Goal: Information Seeking & Learning: Learn about a topic

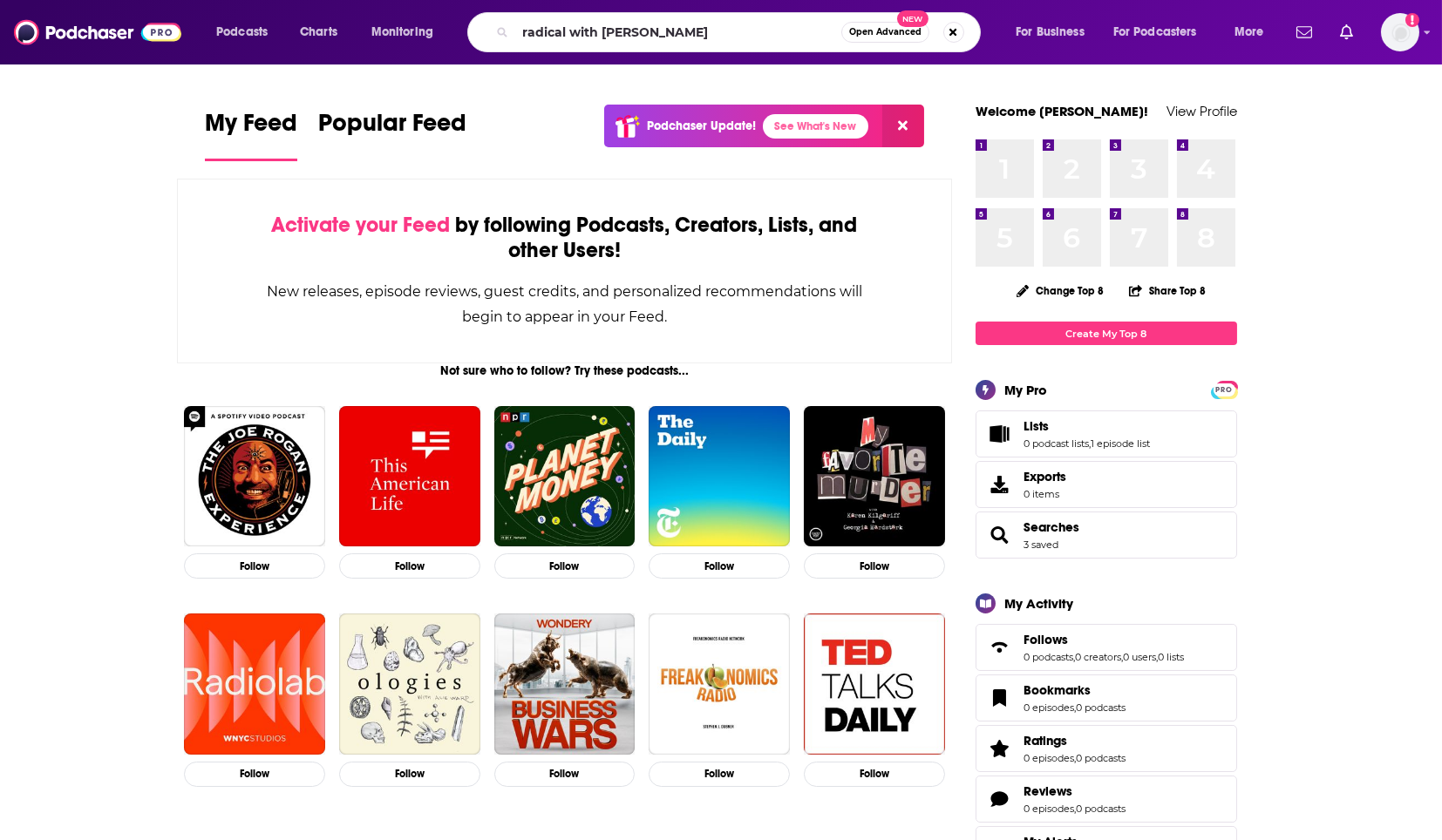
type input "radical with [PERSON_NAME]"
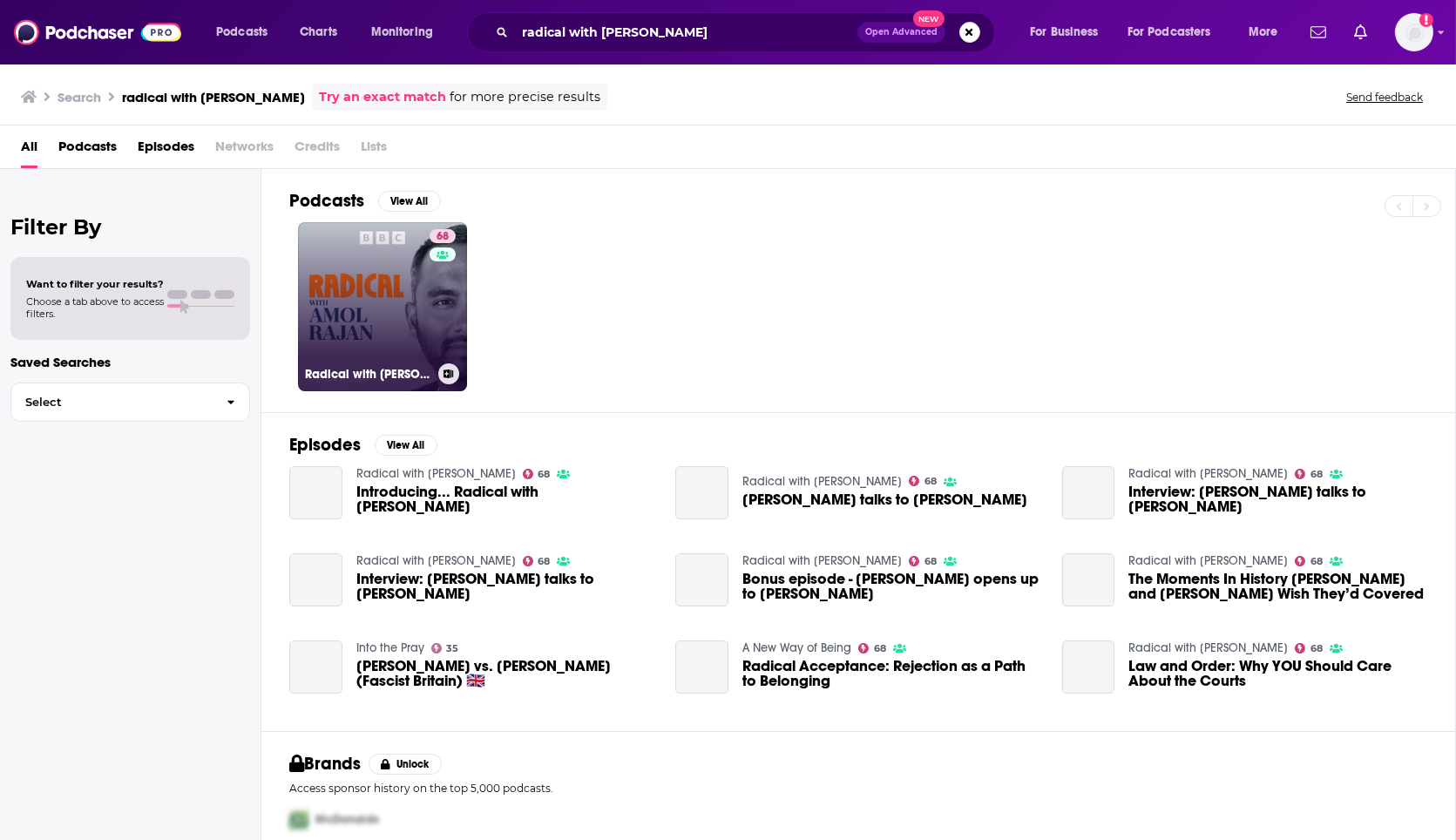
click at [375, 305] on link "68 Radical with [PERSON_NAME]" at bounding box center [383, 307] width 169 height 169
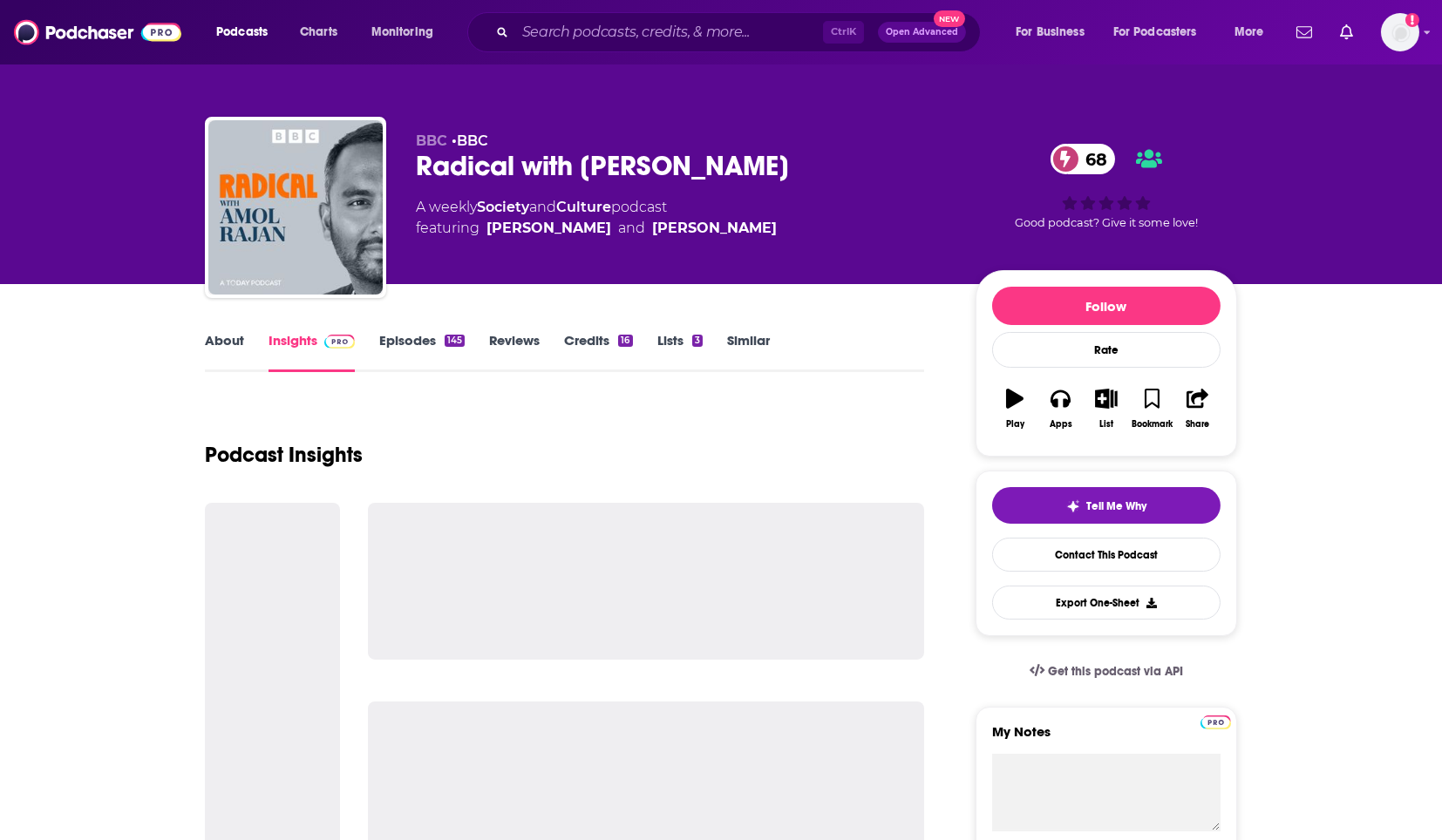
click at [495, 173] on div "Radical with [PERSON_NAME] 68" at bounding box center [682, 166] width 532 height 34
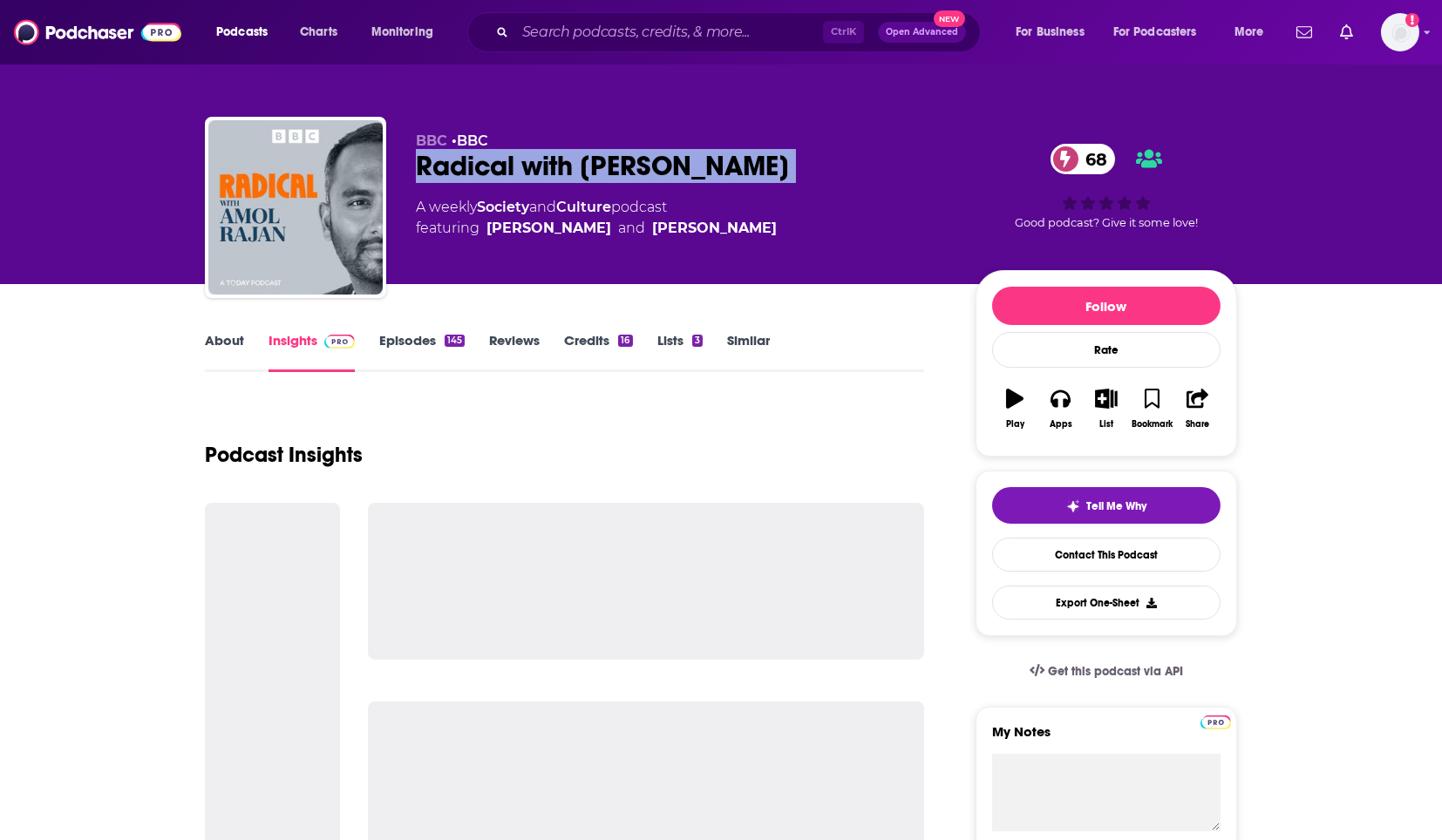
click at [495, 173] on div "Radical with [PERSON_NAME] 68" at bounding box center [682, 166] width 532 height 34
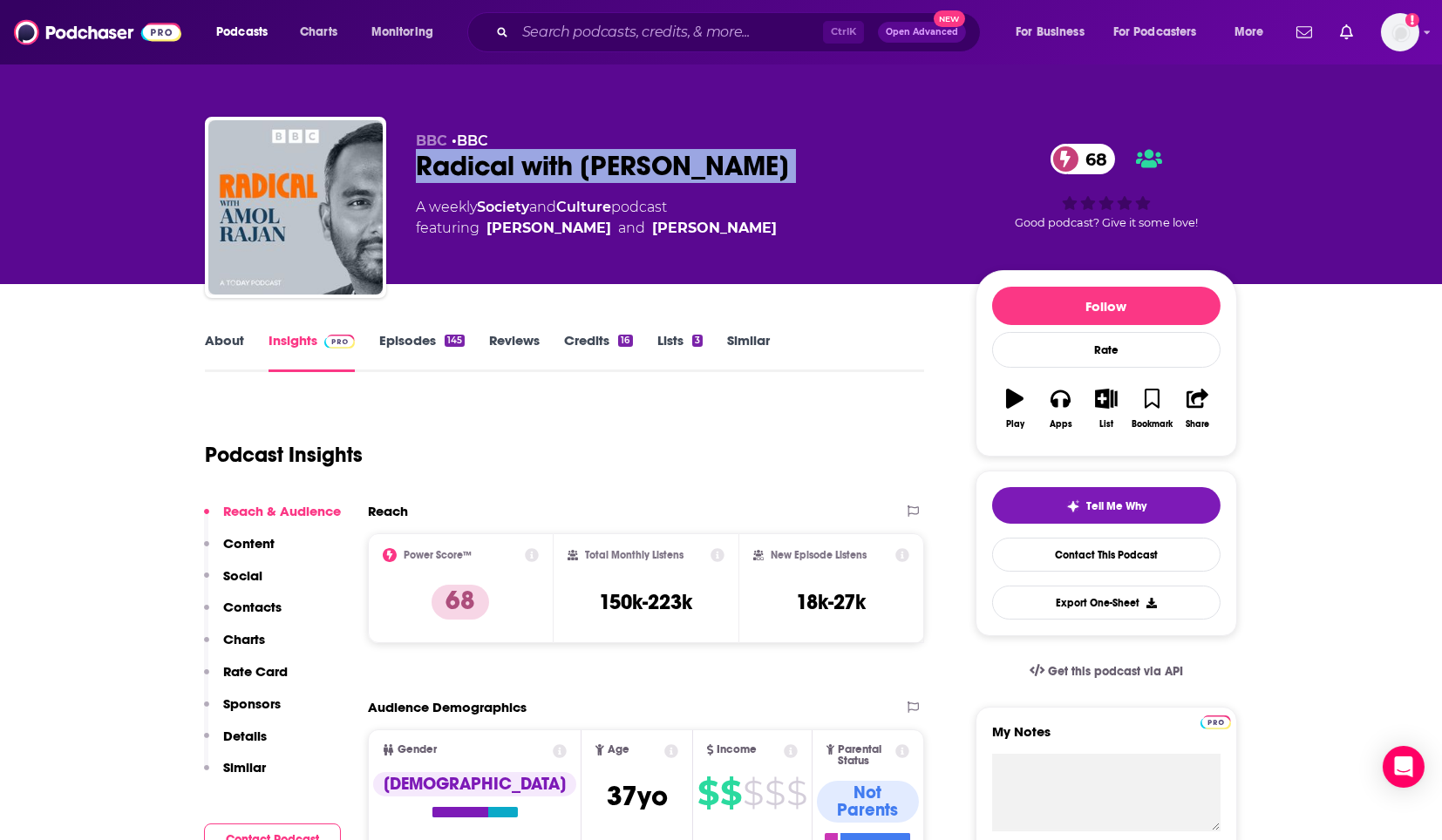
copy div "Radical with [PERSON_NAME] 68"
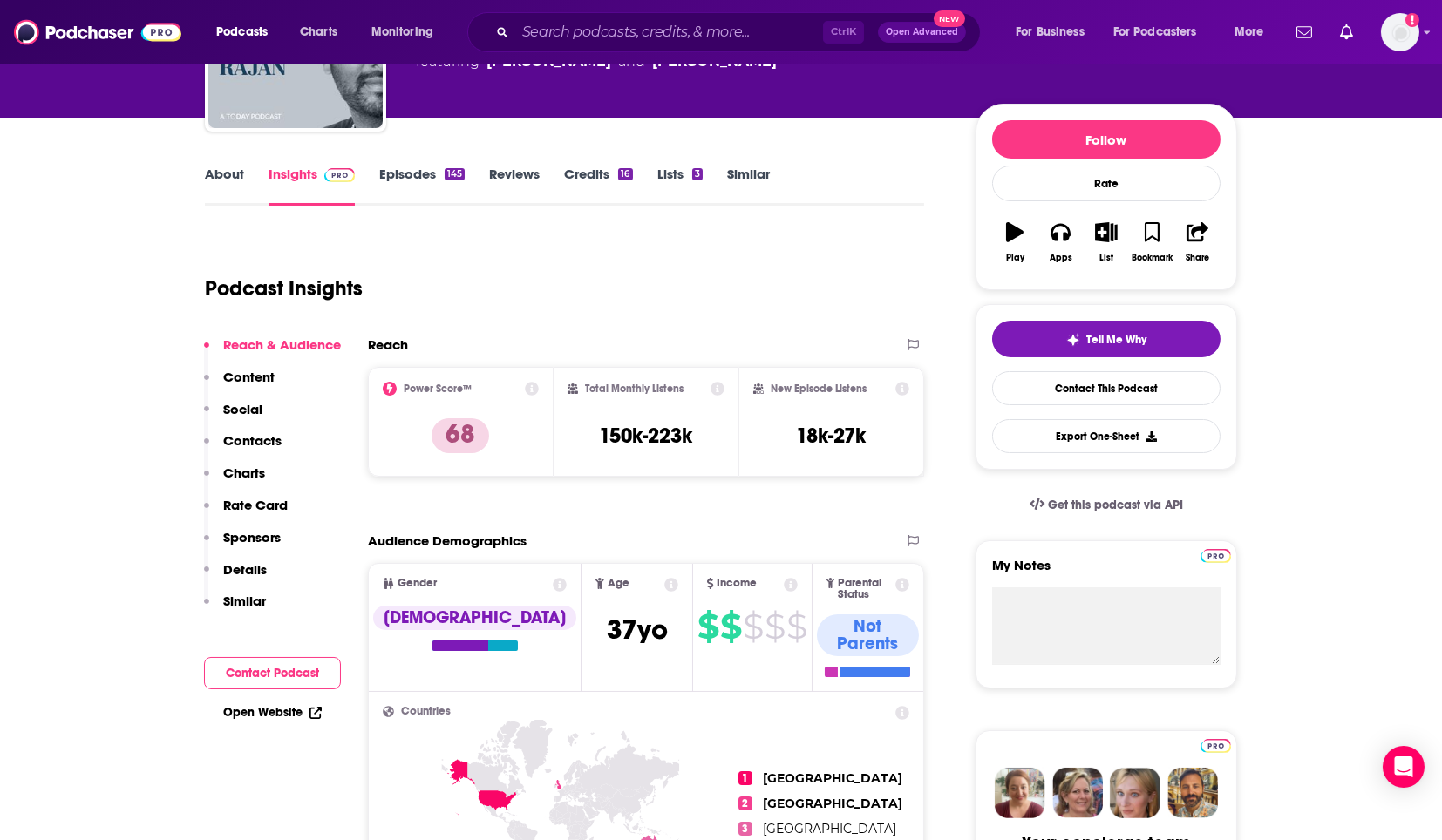
scroll to position [290, 0]
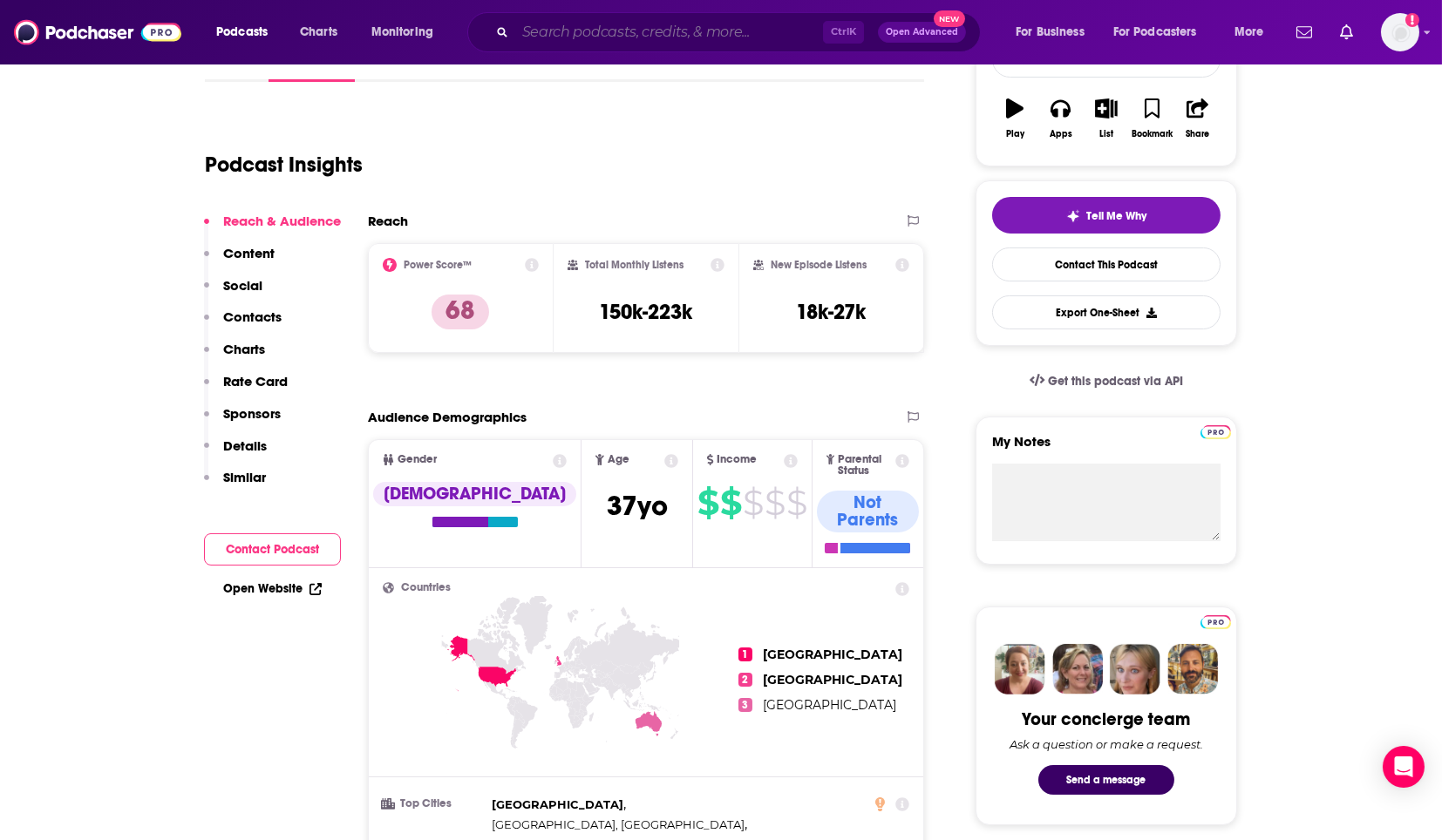
click at [615, 44] on input "Search podcasts, credits, & more..." at bounding box center [669, 32] width 307 height 28
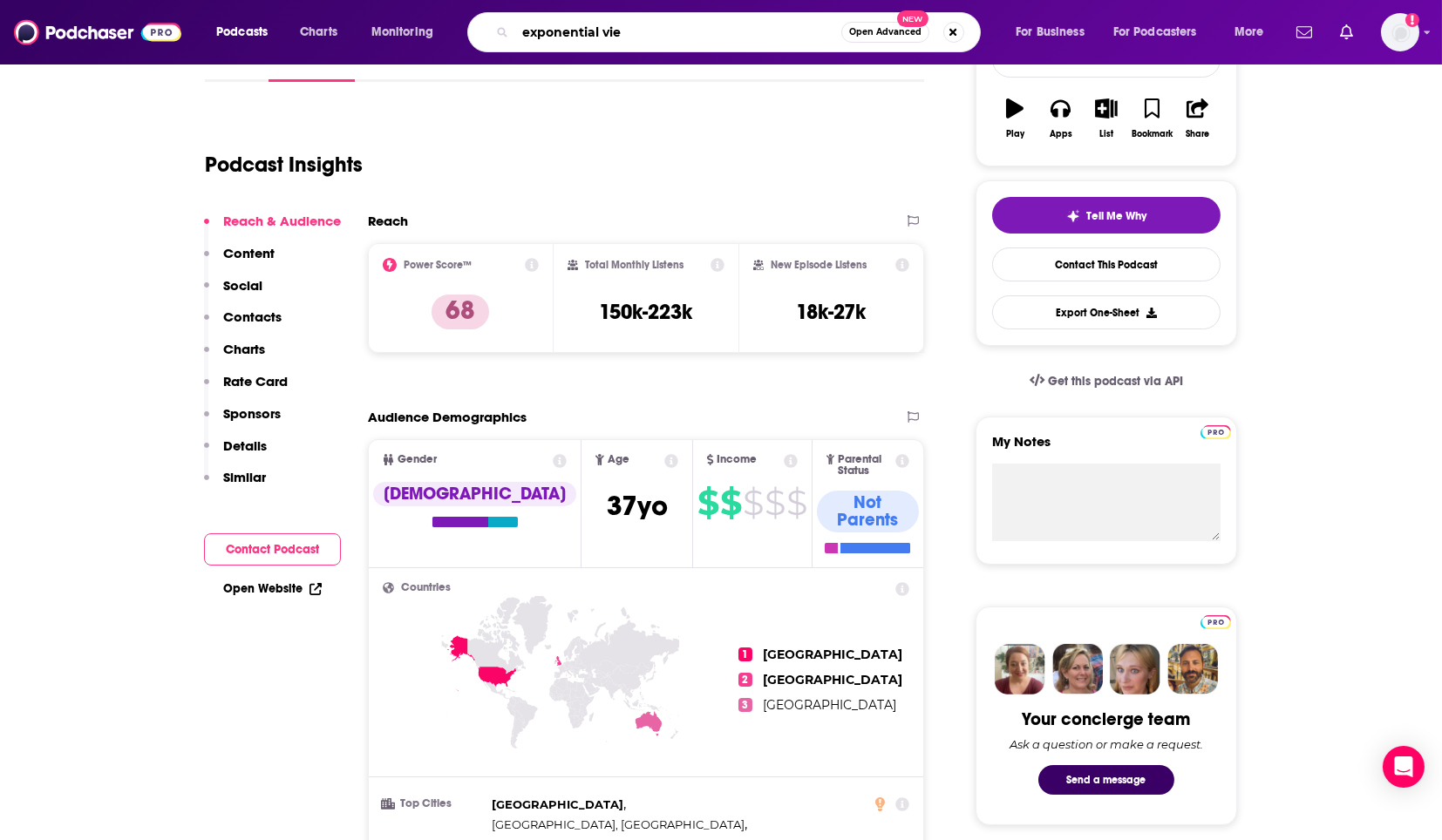
type input "exponential view"
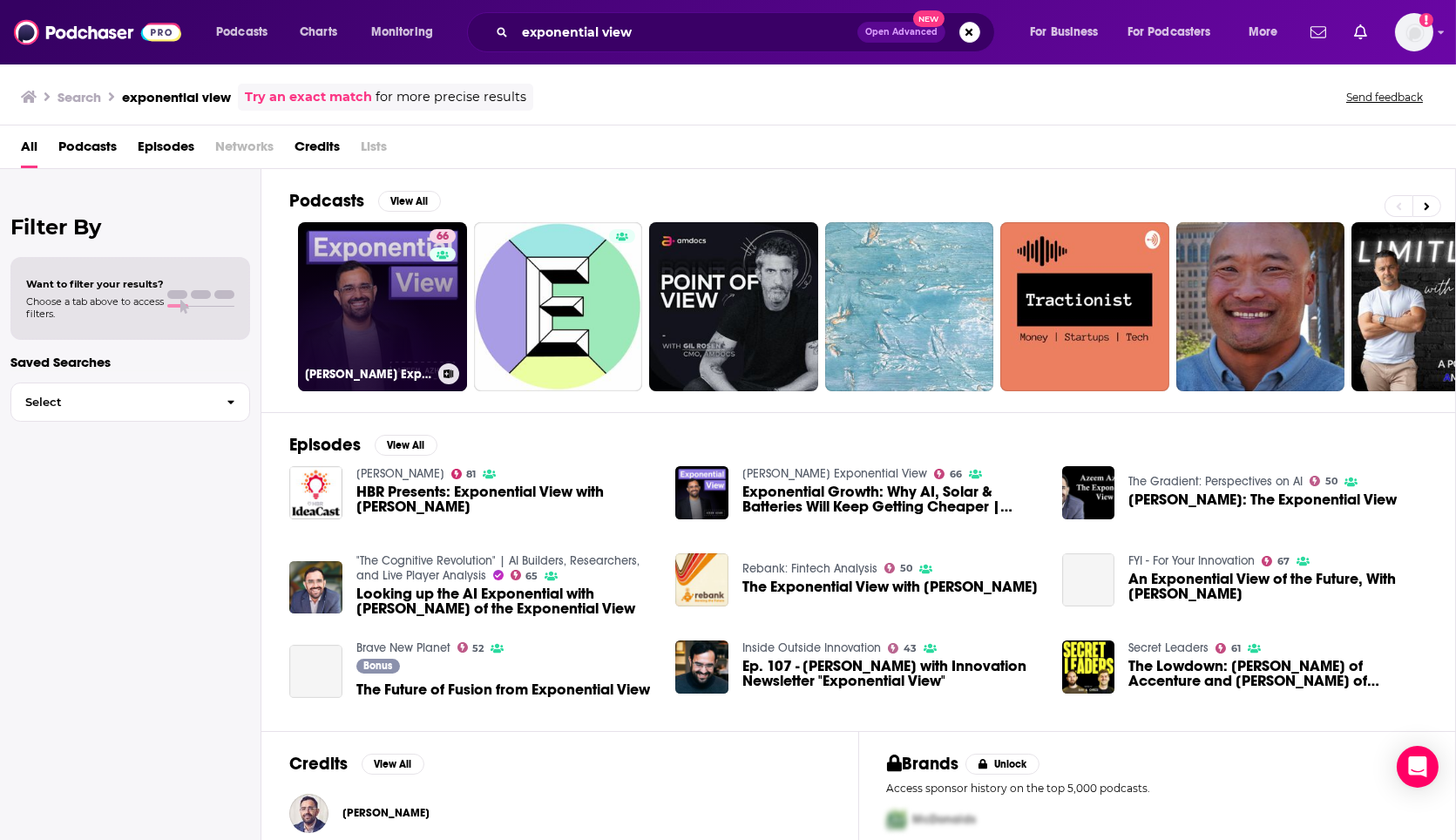
click at [388, 282] on link "66 [PERSON_NAME] Exponential View" at bounding box center [383, 307] width 169 height 169
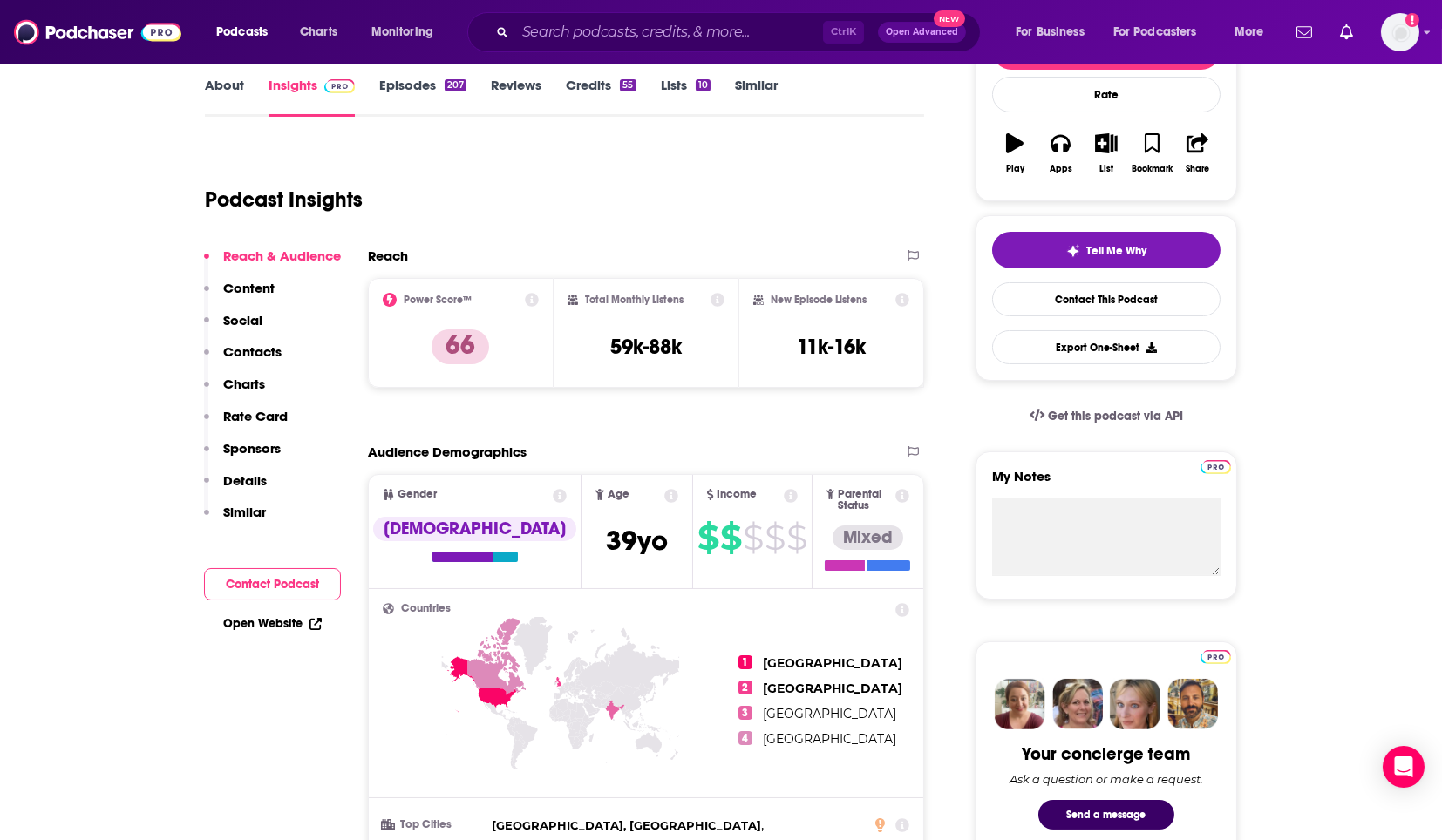
scroll to position [251, 0]
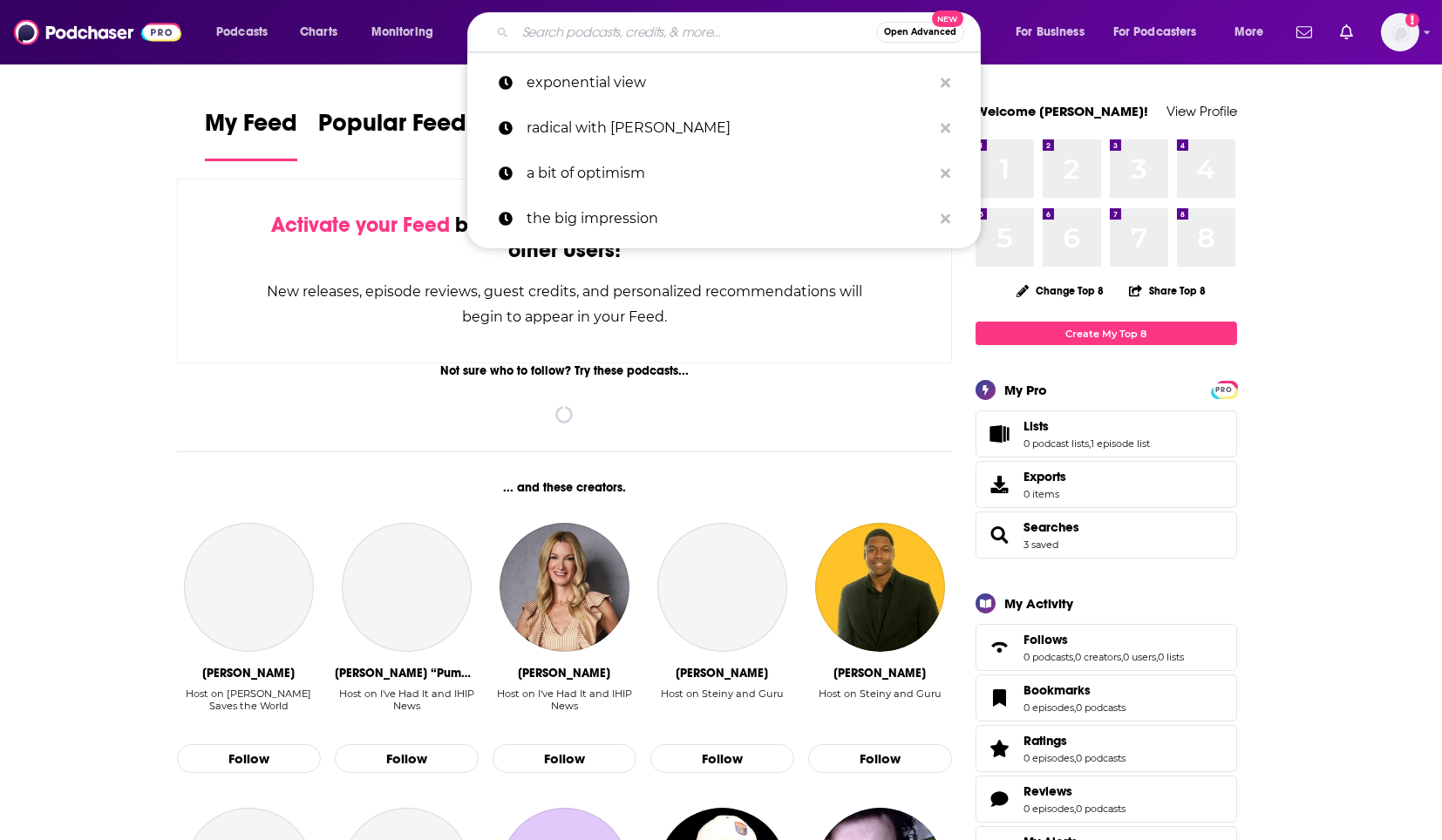
click at [743, 39] on input "Search podcasts, credits, & more..." at bounding box center [696, 32] width 361 height 28
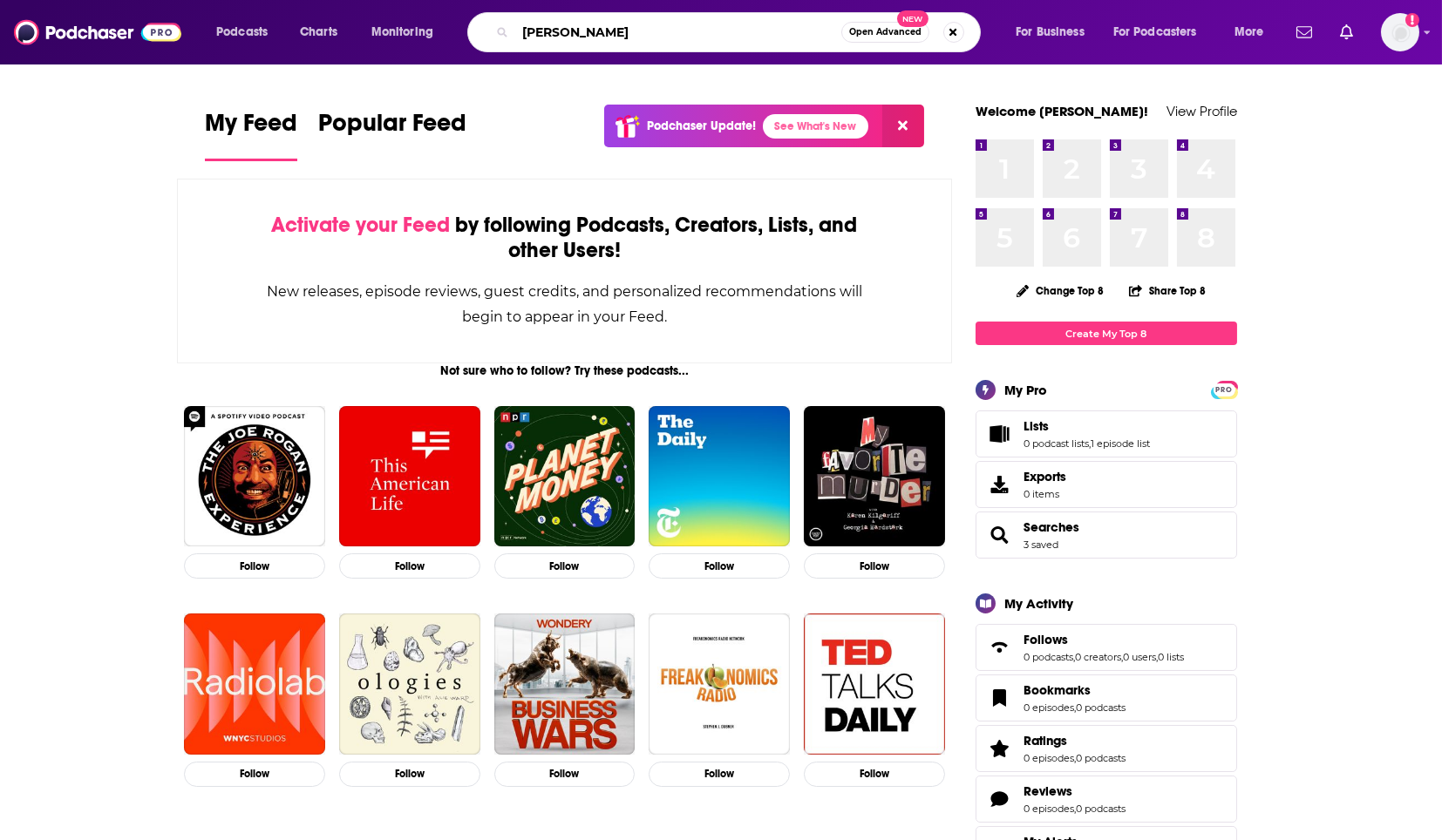
type input "[PERSON_NAME]"
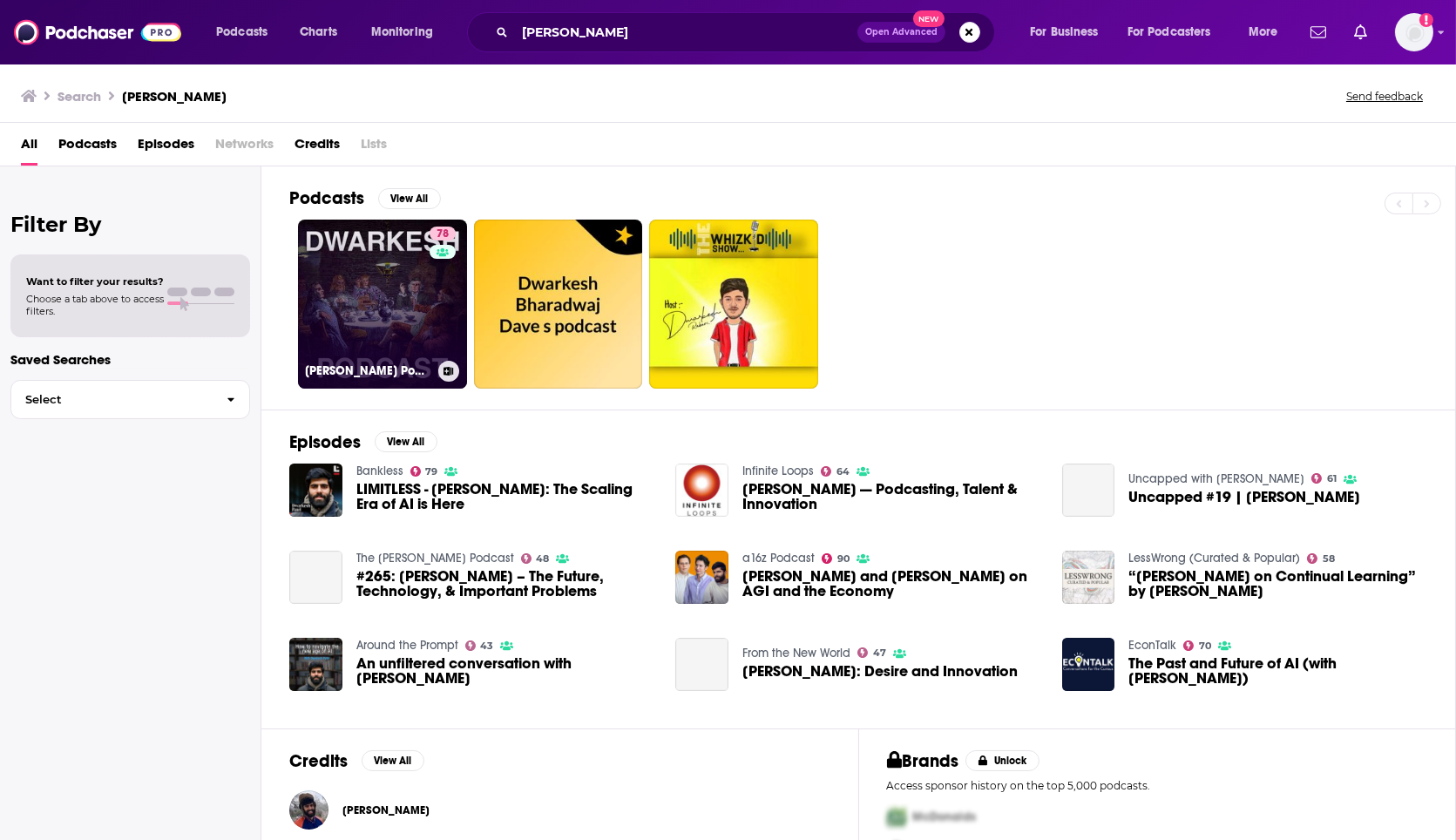
click at [357, 316] on link "78 [PERSON_NAME] Podcast" at bounding box center [383, 305] width 169 height 169
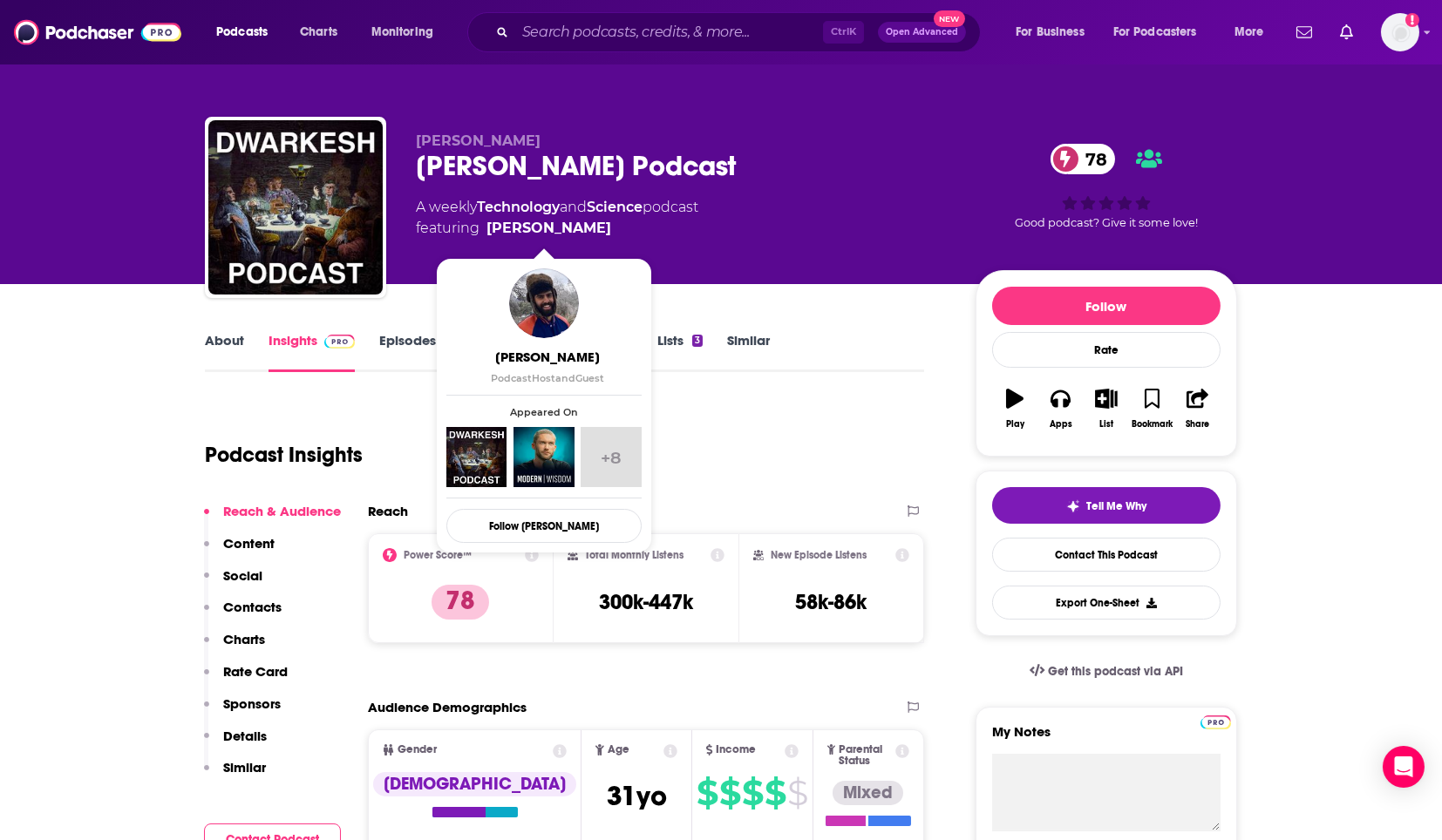
drag, startPoint x: 542, startPoint y: 233, endPoint x: 602, endPoint y: 224, distance: 60.7
click at [602, 224] on span "featuring [PERSON_NAME]" at bounding box center [557, 228] width 283 height 21
drag, startPoint x: 607, startPoint y: 227, endPoint x: 601, endPoint y: 236, distance: 10.8
click at [601, 236] on span "featuring Dwarkesh Patel" at bounding box center [557, 228] width 283 height 21
